Goal: Information Seeking & Learning: Learn about a topic

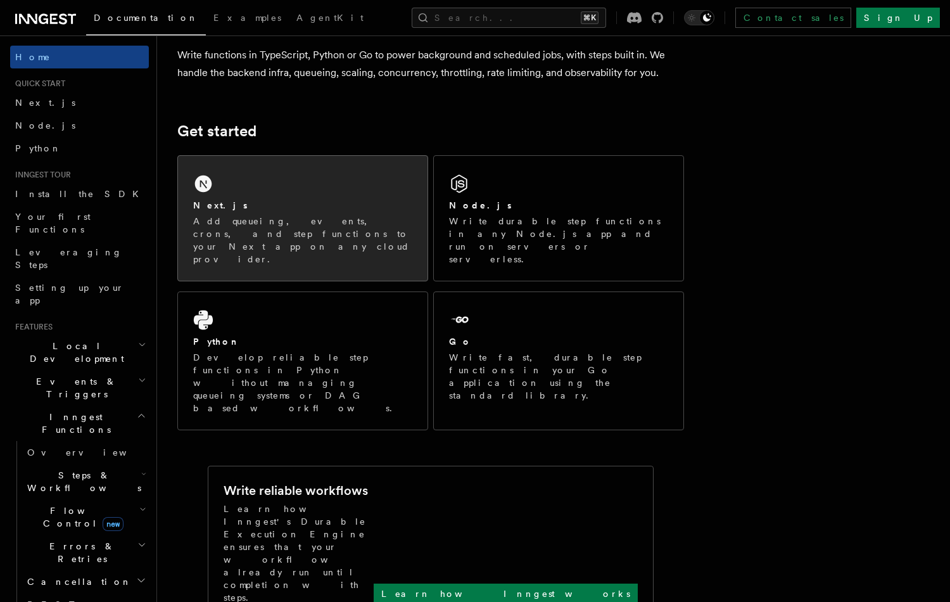
scroll to position [113, 0]
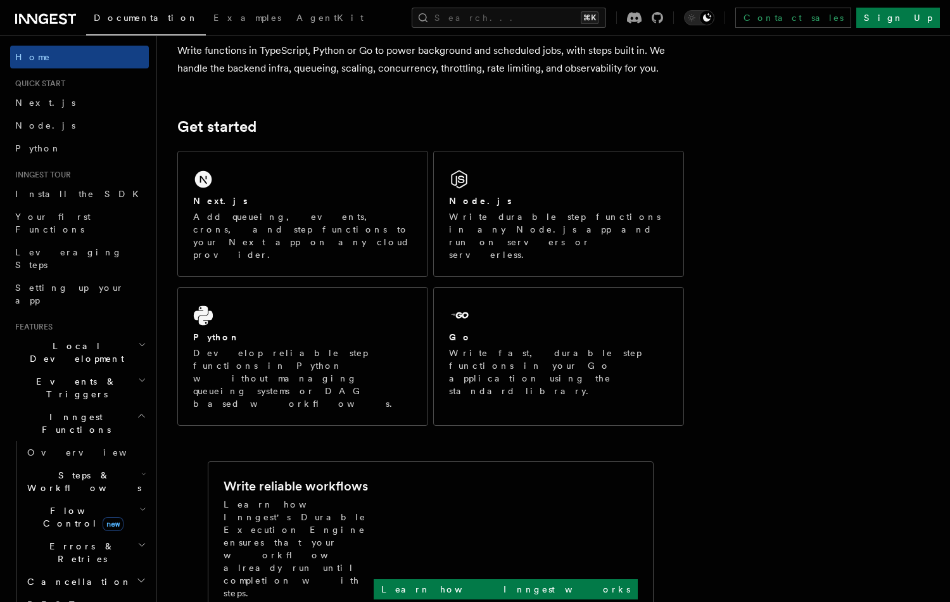
click at [82, 469] on span "Steps & Workflows" at bounding box center [81, 481] width 119 height 25
click at [72, 506] on span "Overview" at bounding box center [104, 511] width 130 height 10
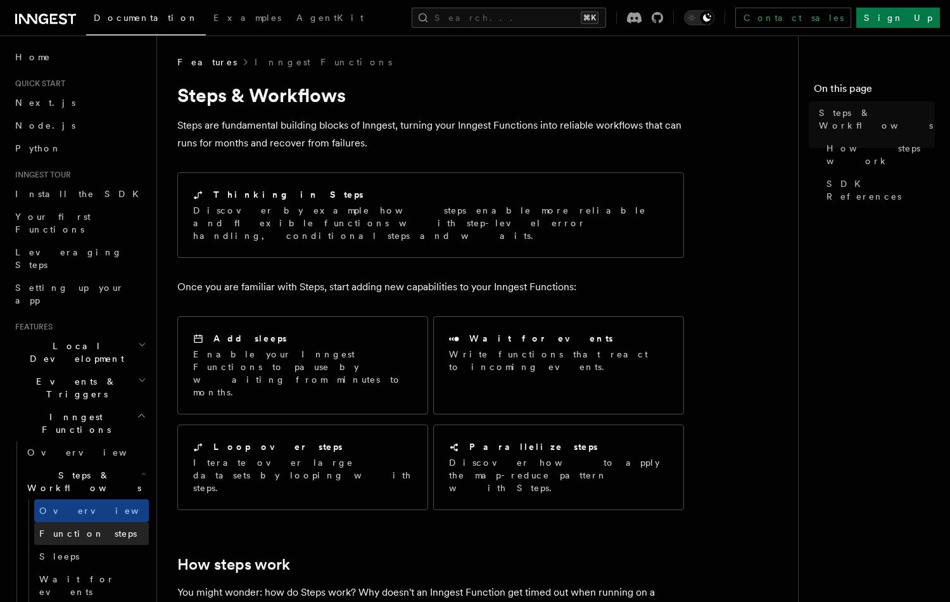
click at [72, 528] on span "Function steps" at bounding box center [88, 533] width 98 height 10
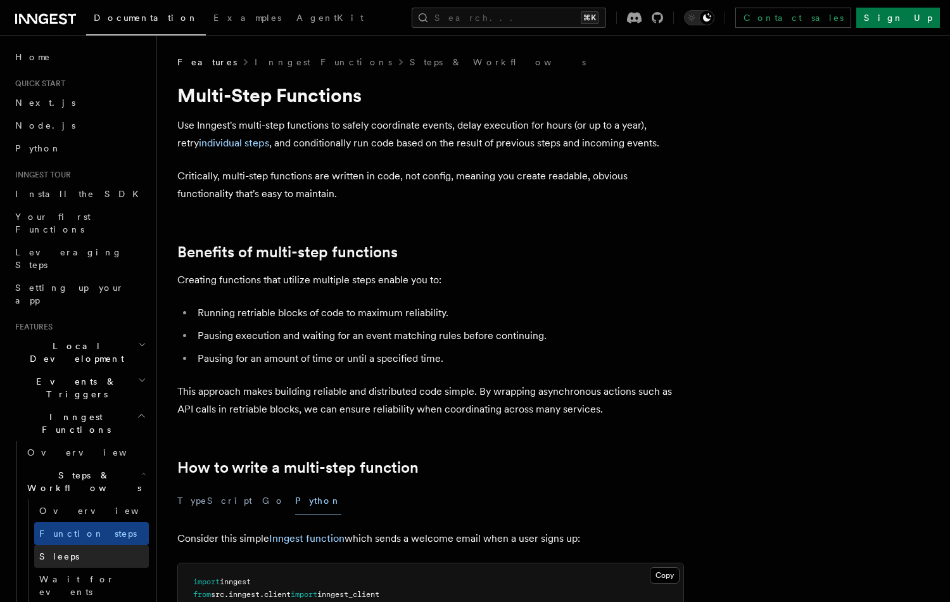
click at [72, 545] on link "Sleeps" at bounding box center [91, 556] width 115 height 23
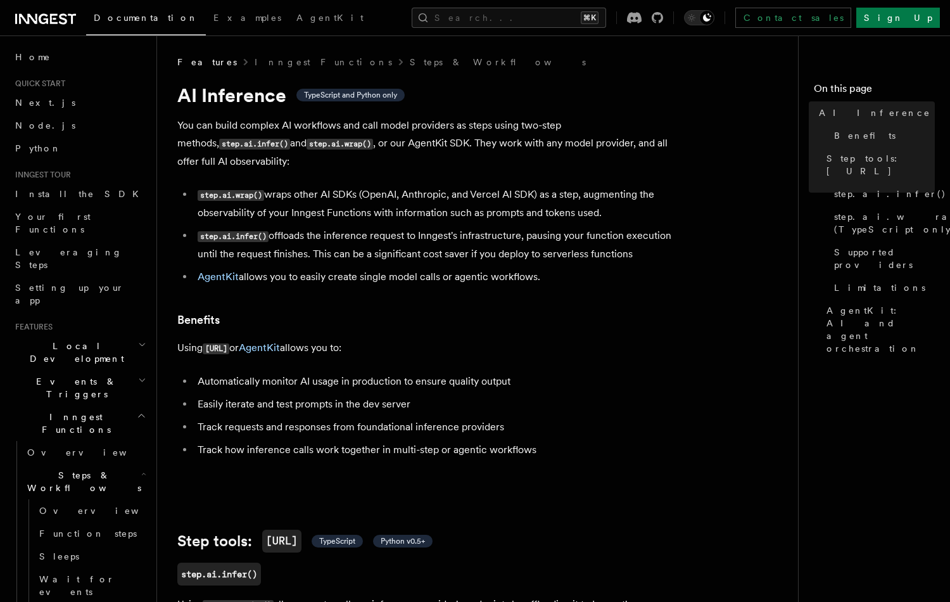
click at [490, 188] on li "step.ai.wrap() wraps other AI SDKs (OpenAI, Anthropic, and Vercel AI SDK) as a …" at bounding box center [439, 204] width 490 height 36
click at [409, 251] on ul "step.ai.wrap() wraps other AI SDKs (OpenAI, Anthropic, and Vercel AI SDK) as a …" at bounding box center [430, 236] width 507 height 100
